Goal: Information Seeking & Learning: Learn about a topic

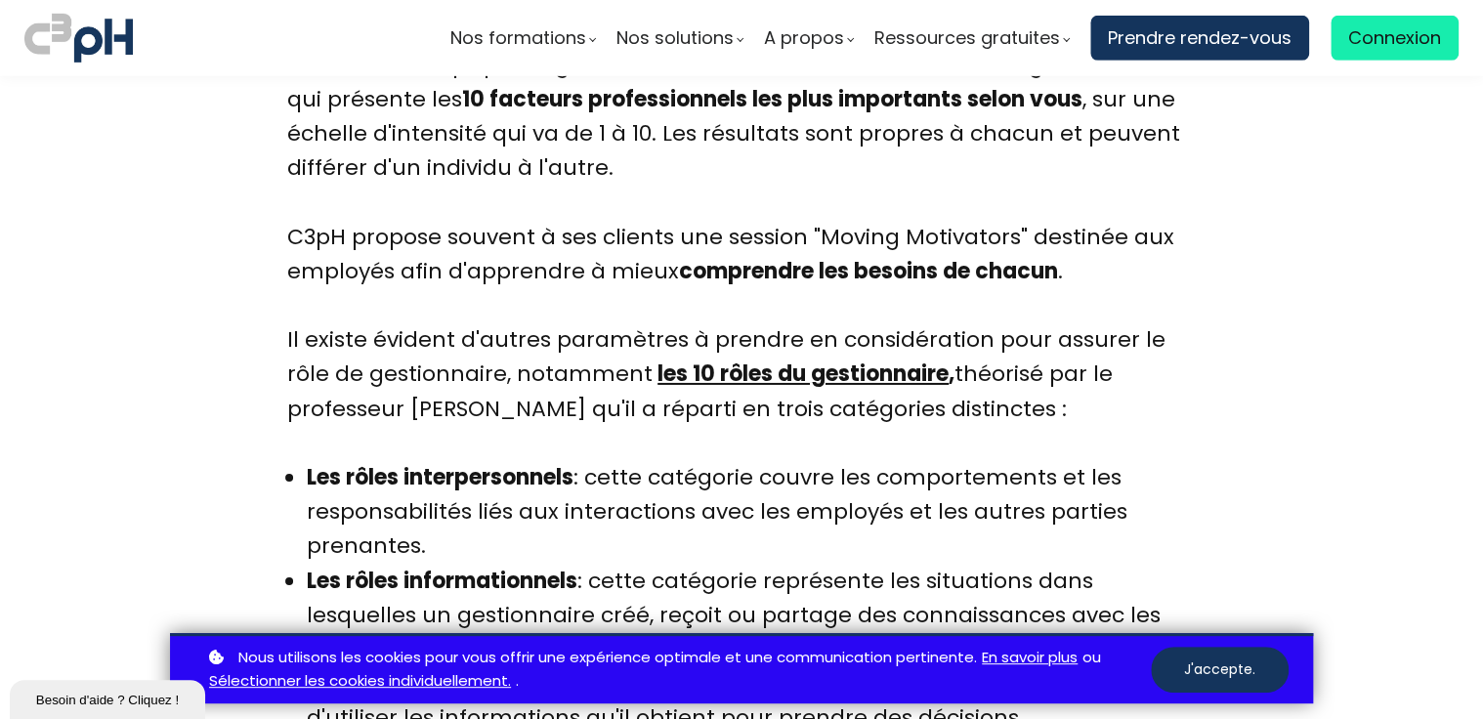
scroll to position [6934, 0]
